Goal: Transaction & Acquisition: Purchase product/service

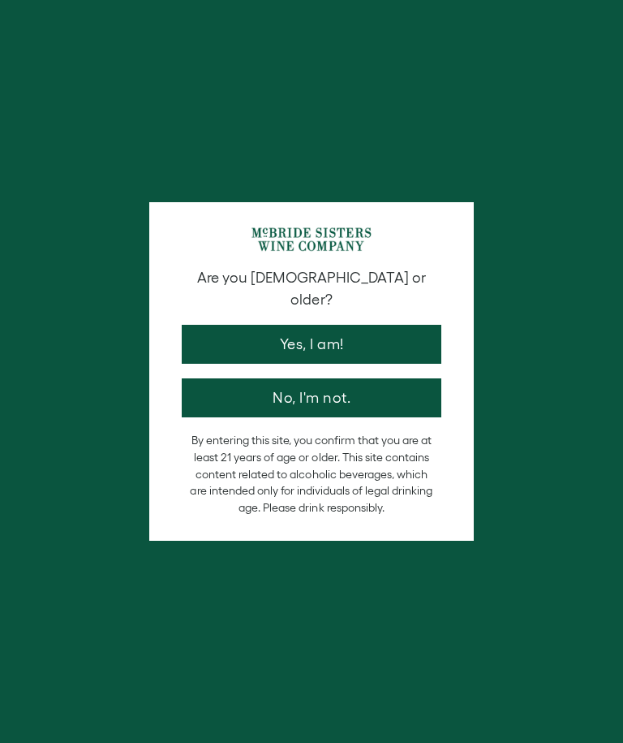
click at [364, 329] on button "Yes, I am!" at bounding box center [312, 344] width 260 height 39
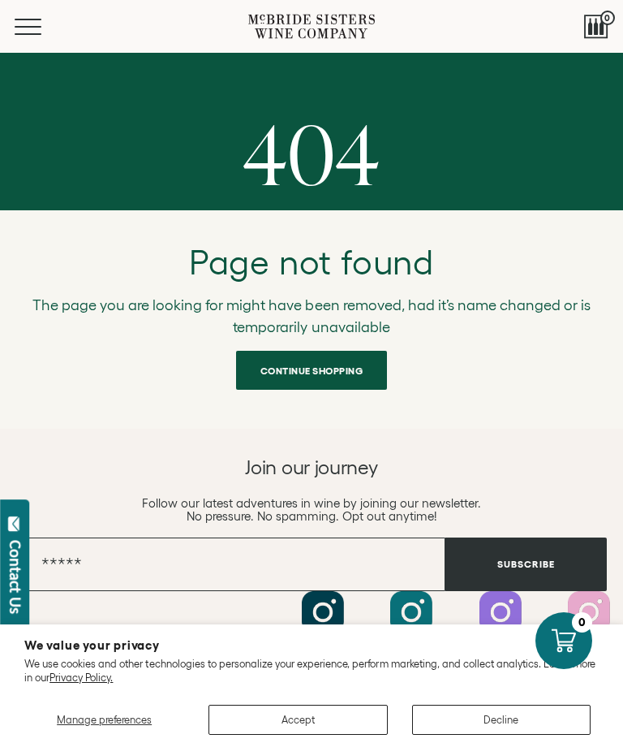
click at [269, 385] on span "Continue shopping" at bounding box center [312, 371] width 142 height 32
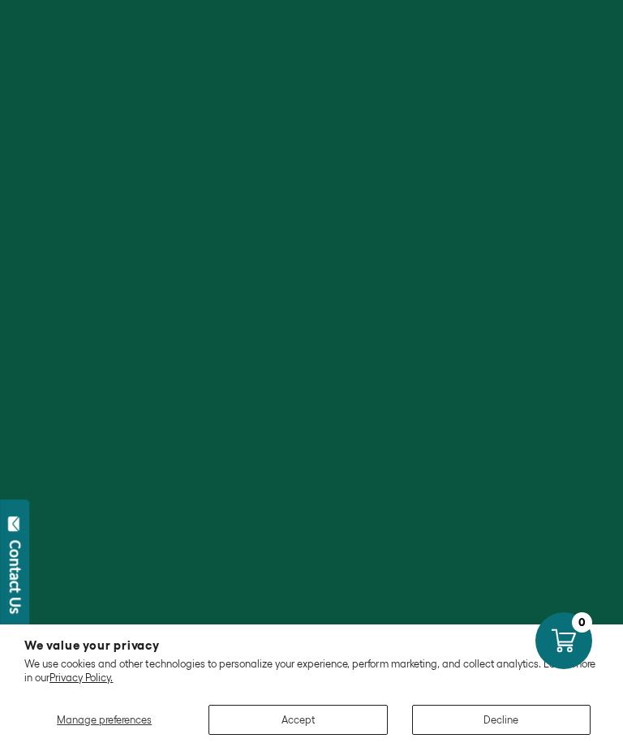
click at [250, 722] on button "Accept" at bounding box center [298, 720] width 179 height 30
